Goal: Feedback & Contribution: Contribute content

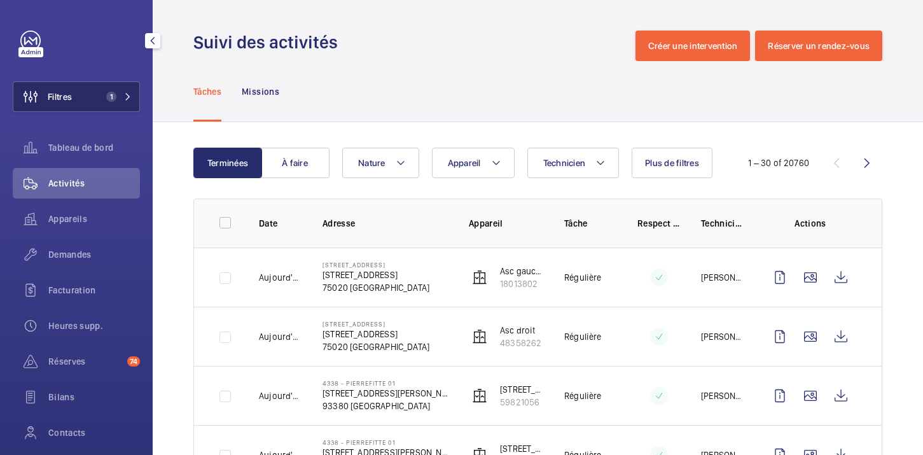
scroll to position [538, 0]
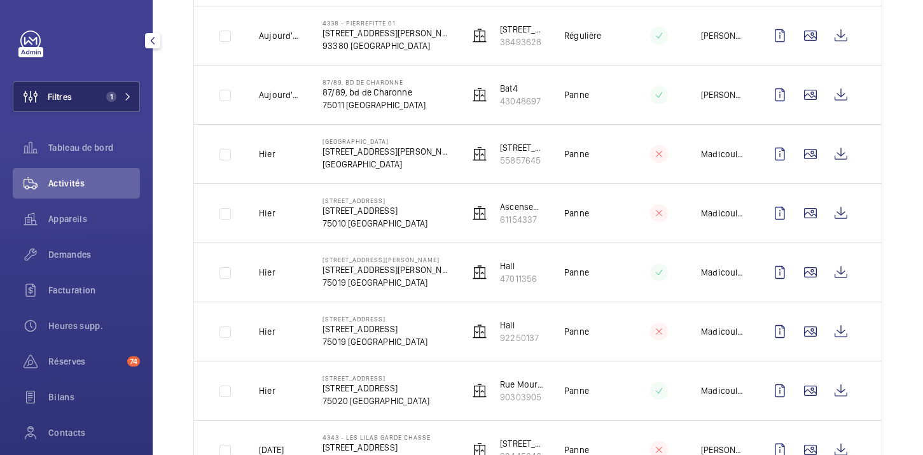
click at [88, 99] on button "Filtres 1" at bounding box center [76, 96] width 127 height 31
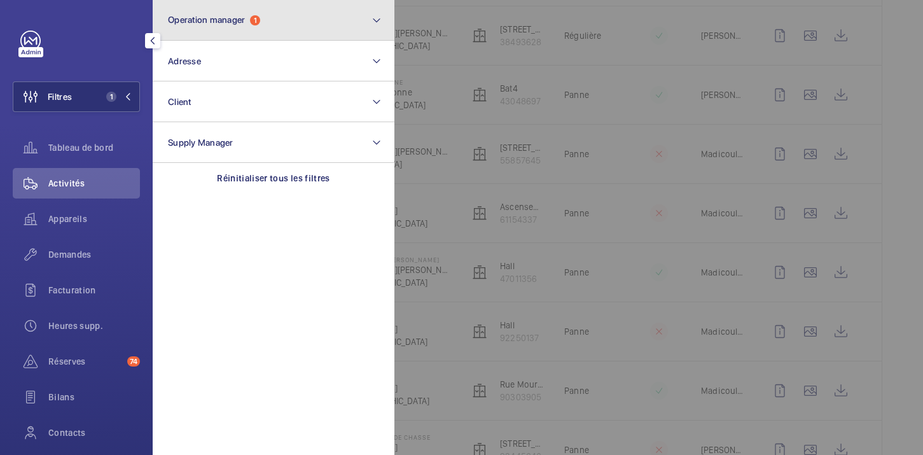
click at [259, 14] on button "Operation manager 1" at bounding box center [274, 20] width 242 height 41
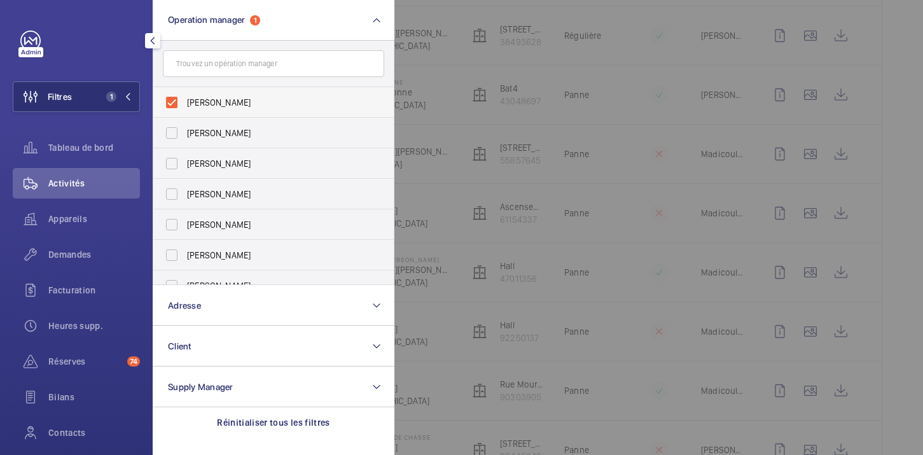
click at [198, 99] on span "[PERSON_NAME]" at bounding box center [274, 102] width 175 height 13
click at [185, 99] on input "[PERSON_NAME]" at bounding box center [171, 102] width 25 height 25
checkbox input "false"
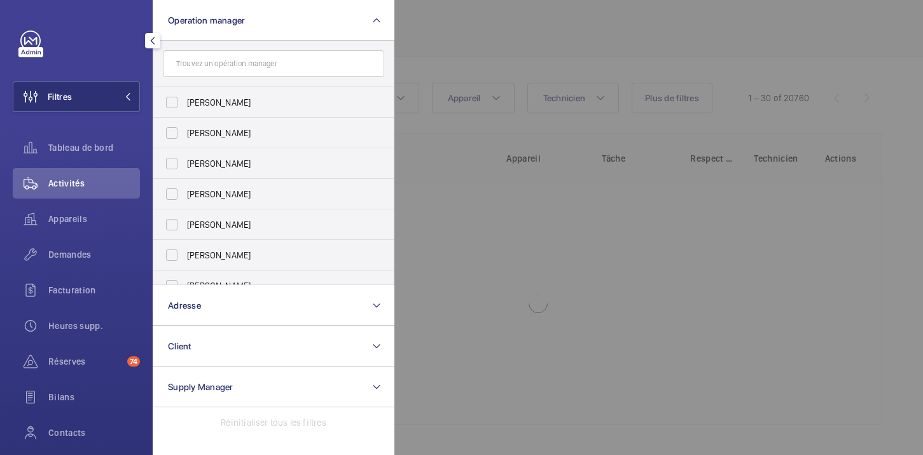
click at [473, 72] on div at bounding box center [856, 227] width 923 height 455
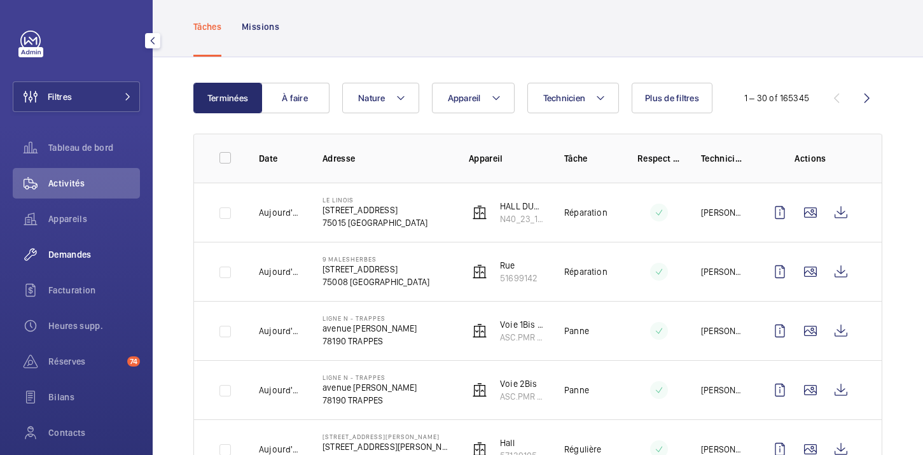
scroll to position [538, 0]
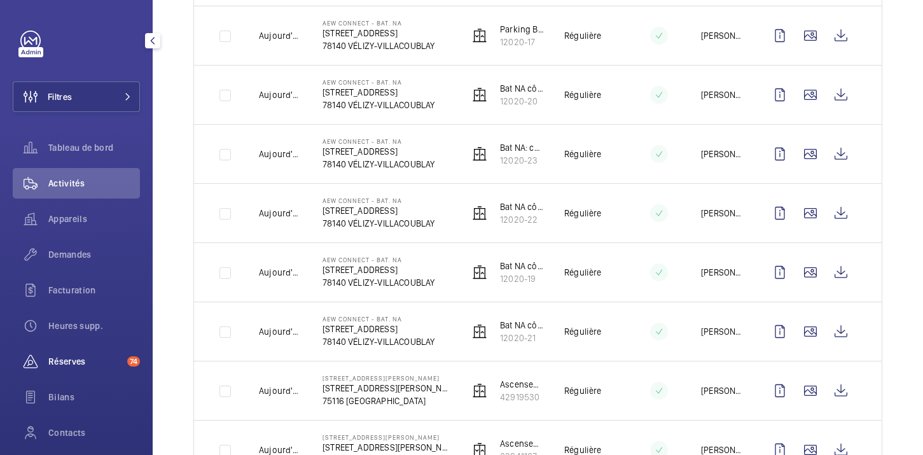
click at [73, 358] on span "Réserves" at bounding box center [85, 361] width 74 height 13
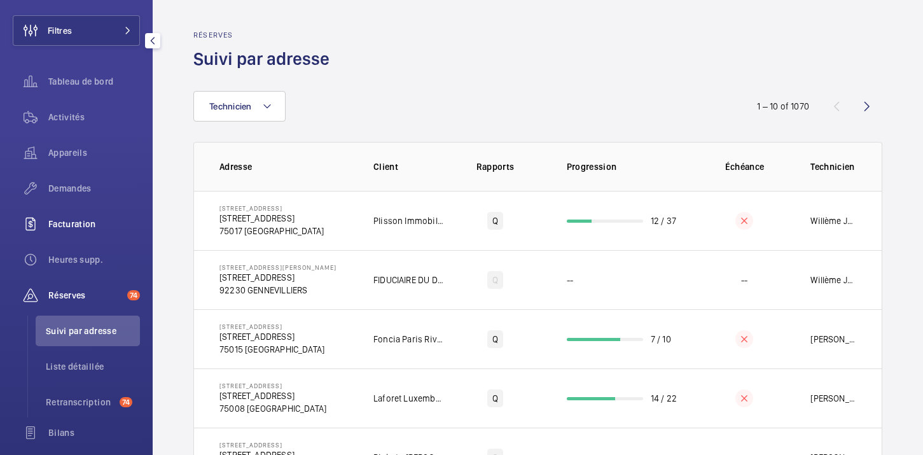
scroll to position [69, 0]
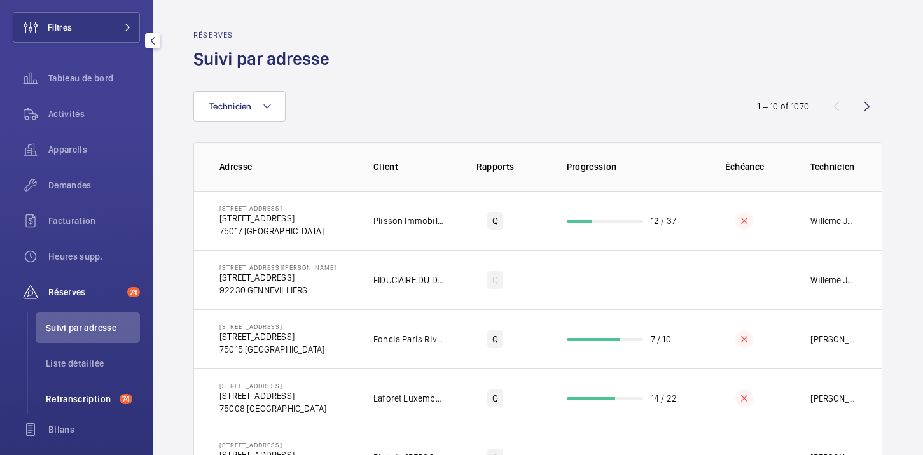
click at [67, 398] on span "Retranscription" at bounding box center [80, 399] width 69 height 13
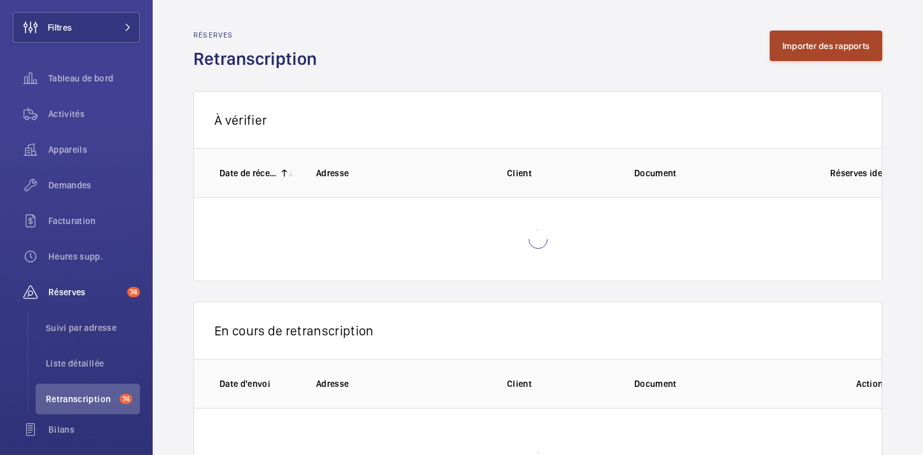
click at [808, 47] on button "Importer des rapports" at bounding box center [826, 46] width 113 height 31
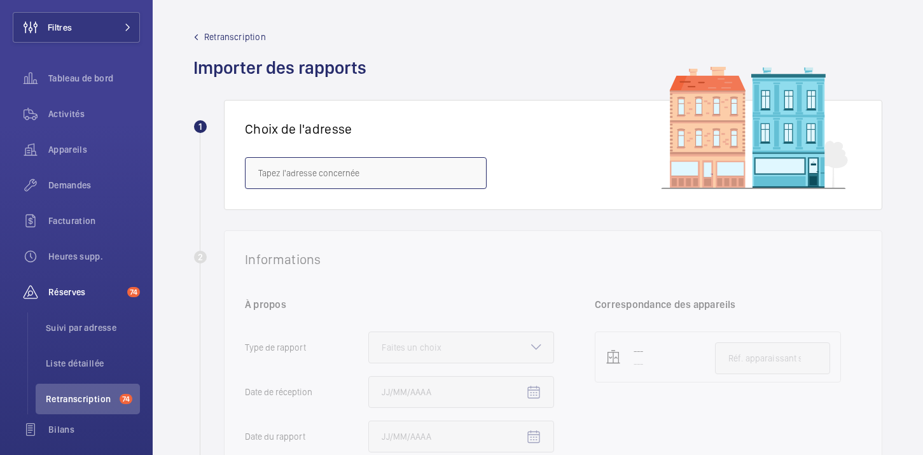
click at [321, 164] on input "text" at bounding box center [366, 173] width 242 height 32
paste input "[STREET_ADDRESS]"
drag, startPoint x: 302, startPoint y: 174, endPoint x: 236, endPoint y: 174, distance: 66.2
click at [236, 174] on div "Choix de l'adresse [STREET_ADDRESS]" at bounding box center [553, 155] width 659 height 110
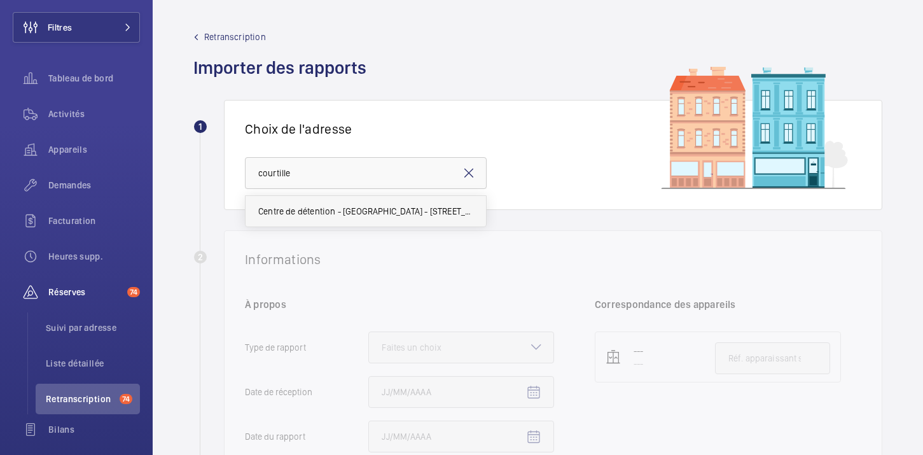
click at [294, 212] on span "Centre de détention - [GEOGRAPHIC_DATA] - [STREET_ADDRESS]" at bounding box center [365, 211] width 215 height 13
type input "Centre de détention - [GEOGRAPHIC_DATA] - [STREET_ADDRESS]"
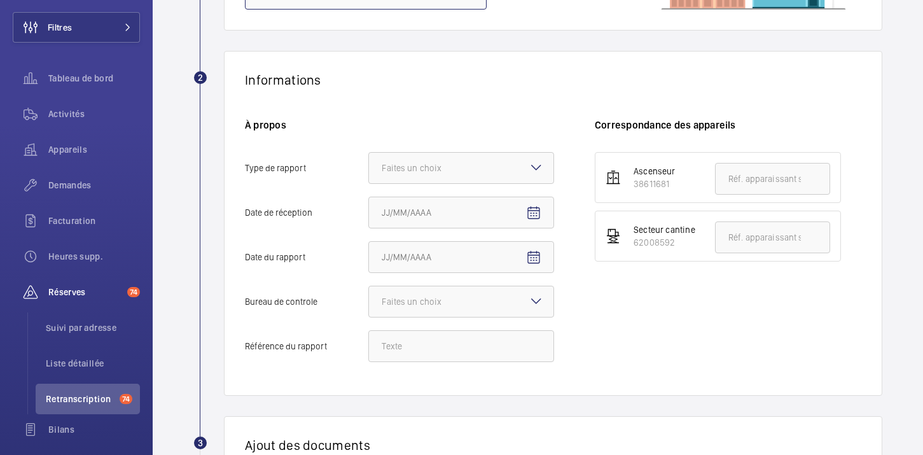
scroll to position [193, 0]
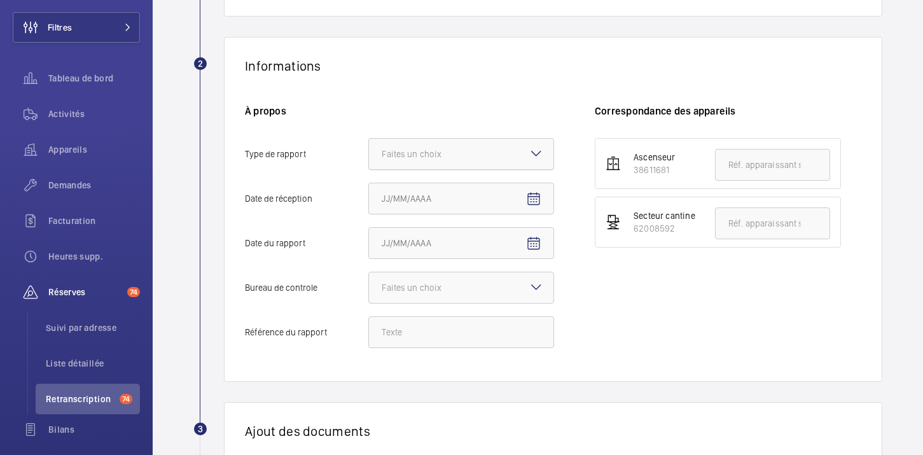
click at [526, 160] on div at bounding box center [461, 154] width 185 height 31
click at [369, 160] on input "Type de rapport Faites un choix" at bounding box center [369, 154] width 0 height 31
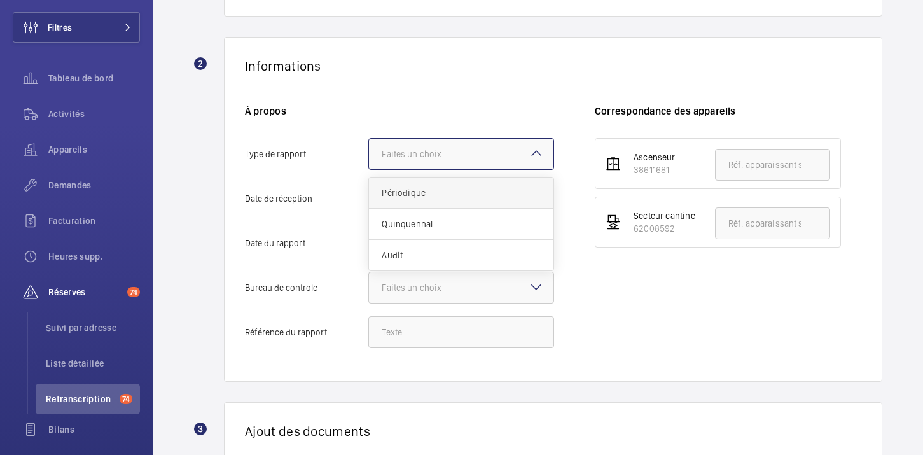
click at [475, 195] on span "Périodique" at bounding box center [461, 192] width 159 height 13
click at [369, 169] on input "Type de rapport Faites un choix Périodique Quinquennal Audit" at bounding box center [369, 154] width 0 height 31
click at [392, 347] on input "Référence du rapport" at bounding box center [461, 332] width 186 height 32
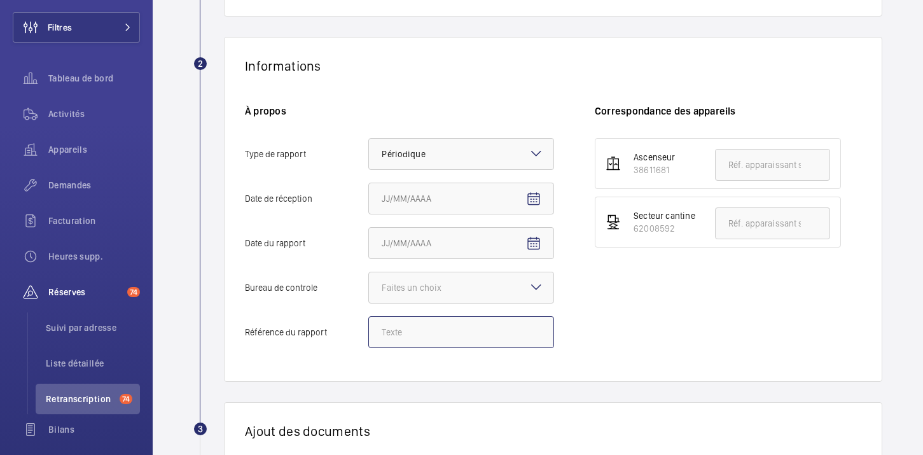
paste input "18520171/1.1.1.R"
click at [444, 155] on div "× Périodique" at bounding box center [419, 154] width 75 height 13
type input "18520171/1.1.1.R"
click at [369, 155] on input "Type de rapport Faites un choix × Périodique ×" at bounding box center [369, 154] width 0 height 31
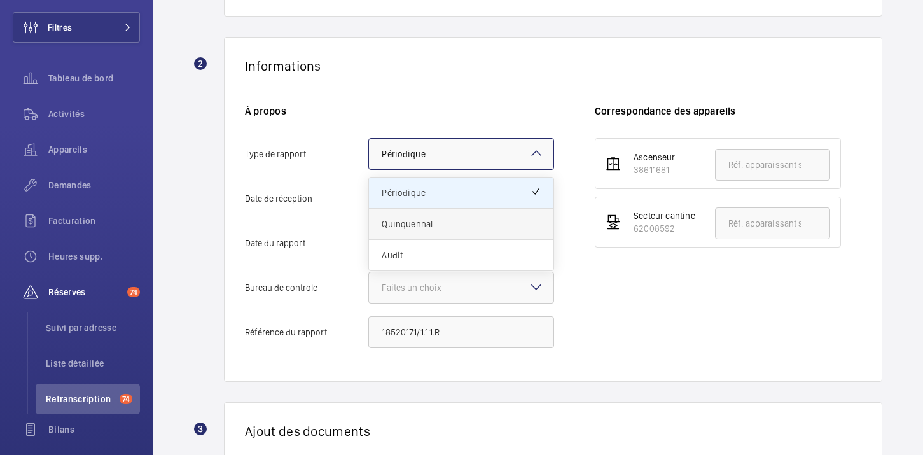
click at [422, 230] on div "Quinquennal" at bounding box center [461, 224] width 185 height 31
click at [369, 169] on input "Type de rapport Faites un choix × Périodique × Périodique Quinquennal Audit" at bounding box center [369, 154] width 0 height 31
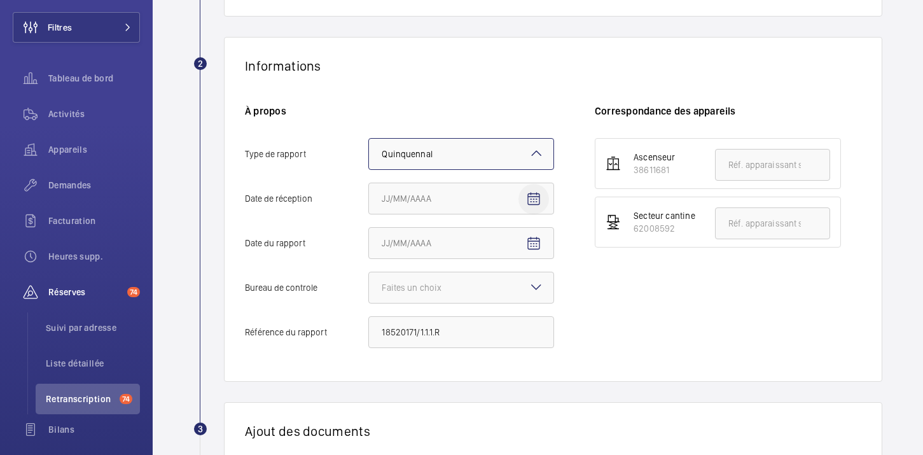
click at [534, 197] on mat-icon "Open calendar" at bounding box center [533, 199] width 15 height 15
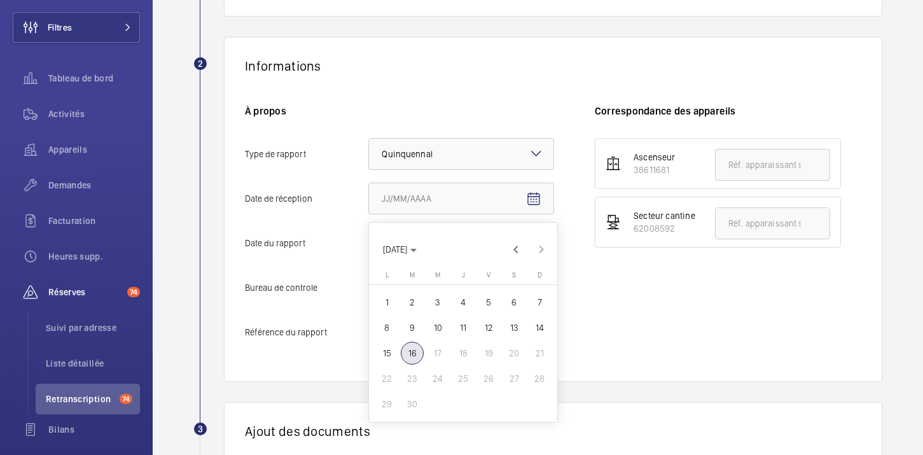
click at [407, 356] on span "16" at bounding box center [412, 353] width 23 height 23
type input "[DATE]"
